Goal: Task Accomplishment & Management: Use online tool/utility

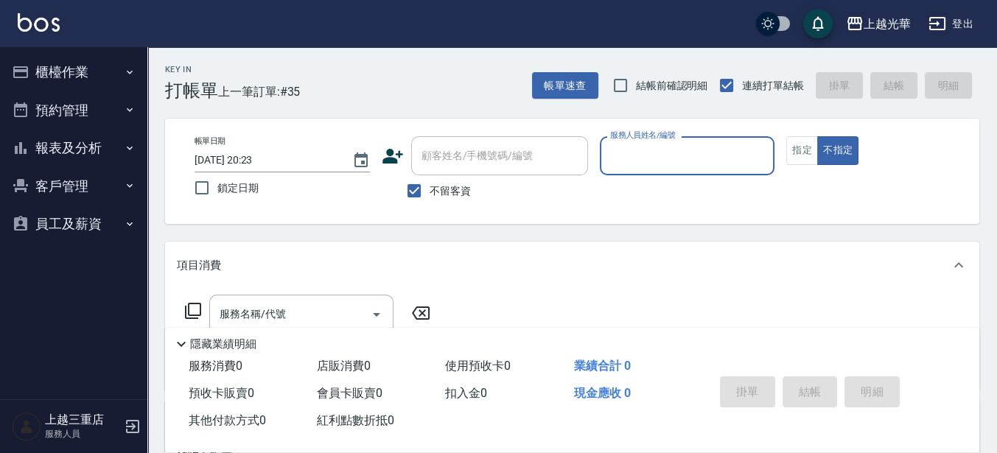
click at [41, 76] on button "櫃檯作業" at bounding box center [74, 72] width 136 height 38
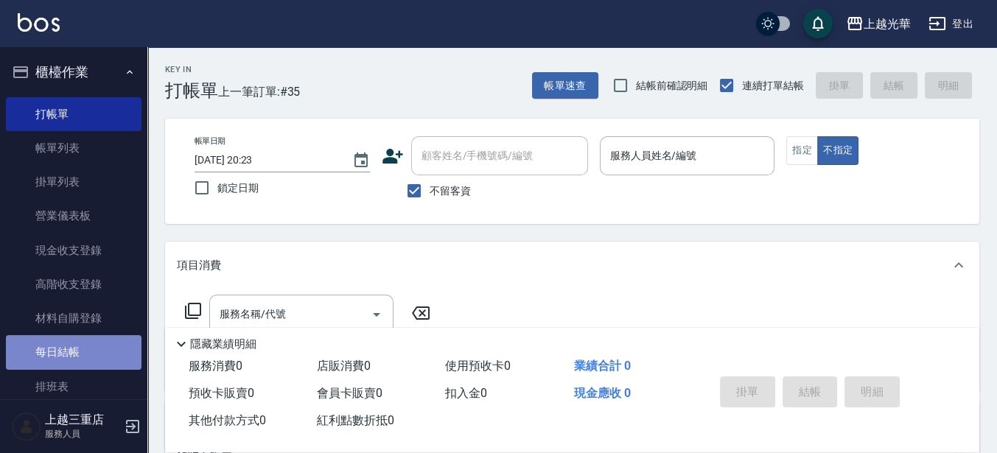
click at [77, 360] on link "每日結帳" at bounding box center [74, 352] width 136 height 34
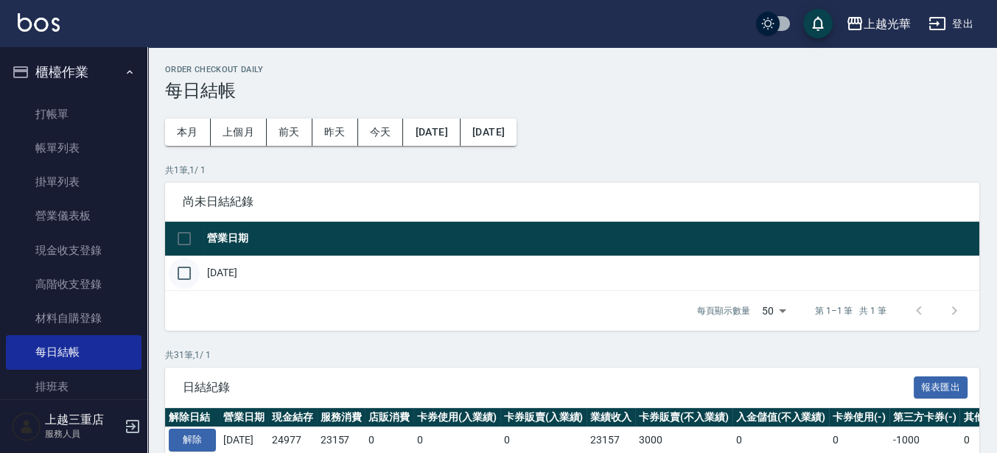
click at [174, 282] on input "checkbox" at bounding box center [184, 273] width 31 height 31
checkbox input "true"
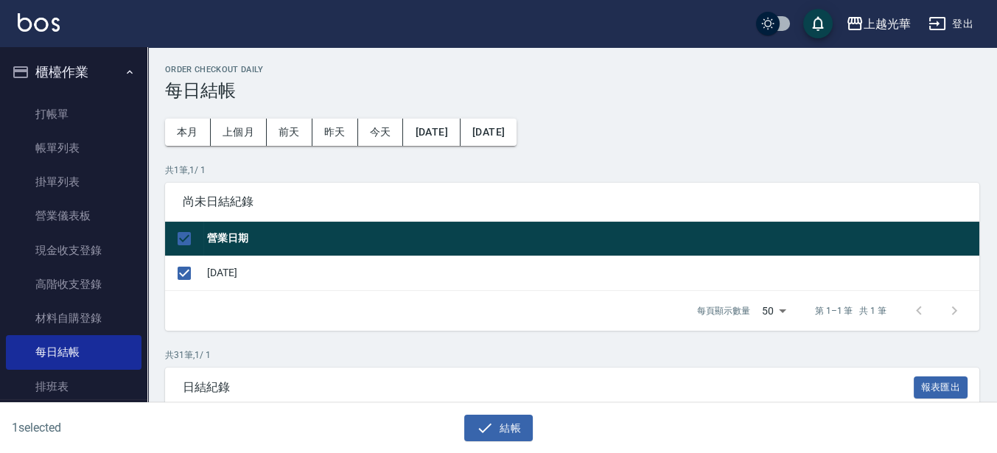
click at [492, 406] on div "結帳" at bounding box center [492, 422] width 493 height 39
click at [491, 422] on icon "button" at bounding box center [485, 428] width 18 height 18
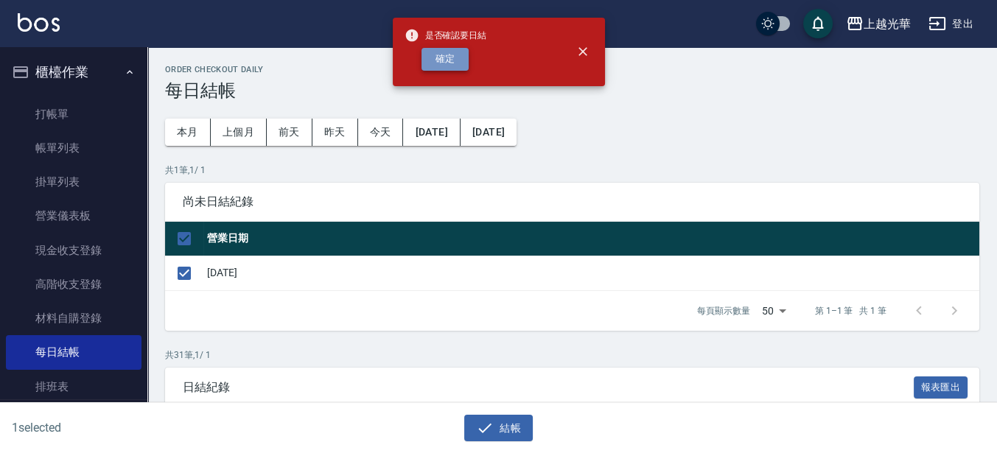
click at [452, 62] on button "確定" at bounding box center [445, 59] width 47 height 23
checkbox input "false"
